Goal: Navigation & Orientation: Find specific page/section

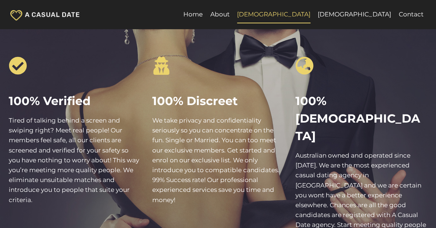
click at [314, 15] on link "[DEMOGRAPHIC_DATA]" at bounding box center [273, 15] width 81 height 18
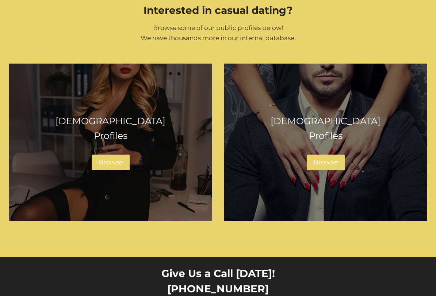
scroll to position [528, 0]
click at [111, 158] on span "Browse" at bounding box center [110, 162] width 25 height 8
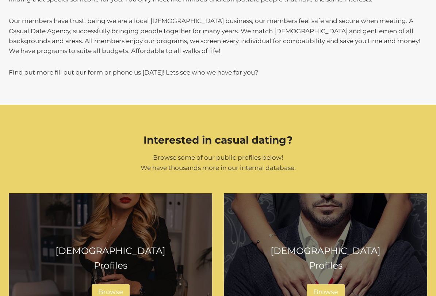
scroll to position [408, 0]
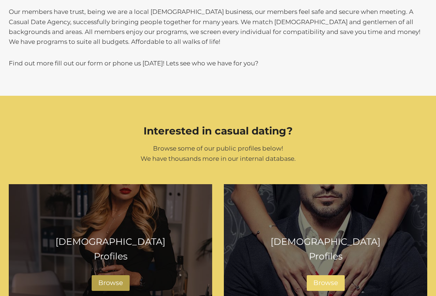
click at [115, 228] on link "Browse" at bounding box center [111, 283] width 38 height 16
